Goal: Answer question/provide support: Share knowledge or assist other users

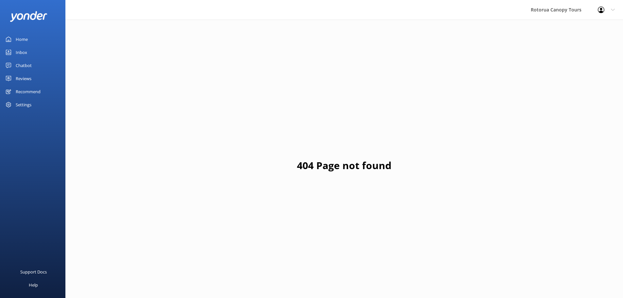
click at [22, 52] on div "Inbox" at bounding box center [21, 52] width 11 height 13
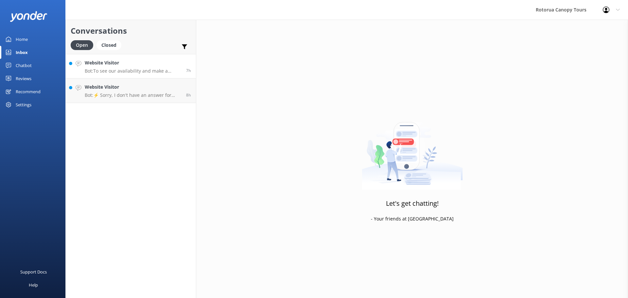
click at [99, 66] on h4 "Website Visitor" at bounding box center [133, 62] width 96 height 7
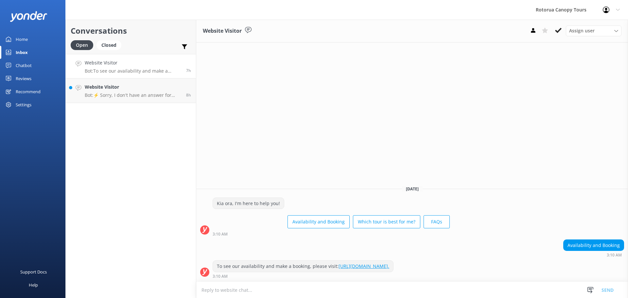
click at [552, 29] on div "Assign user [PERSON_NAME] Tours Team Notice and Co" at bounding box center [574, 30] width 94 height 10
click at [557, 31] on use at bounding box center [558, 30] width 7 height 5
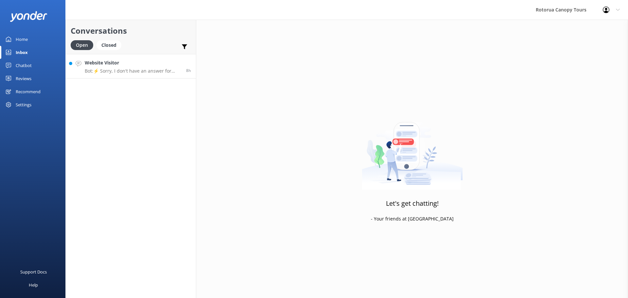
click at [113, 71] on p "Bot: ⚡ Sorry, I don't have an answer for that. Could you please try and rephras…" at bounding box center [133, 71] width 96 height 6
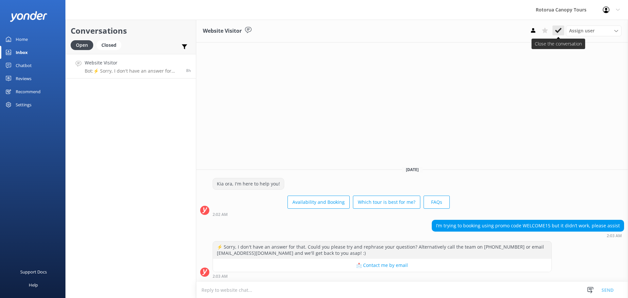
click at [560, 32] on icon at bounding box center [558, 30] width 7 height 7
